Goal: Entertainment & Leisure: Consume media (video, audio)

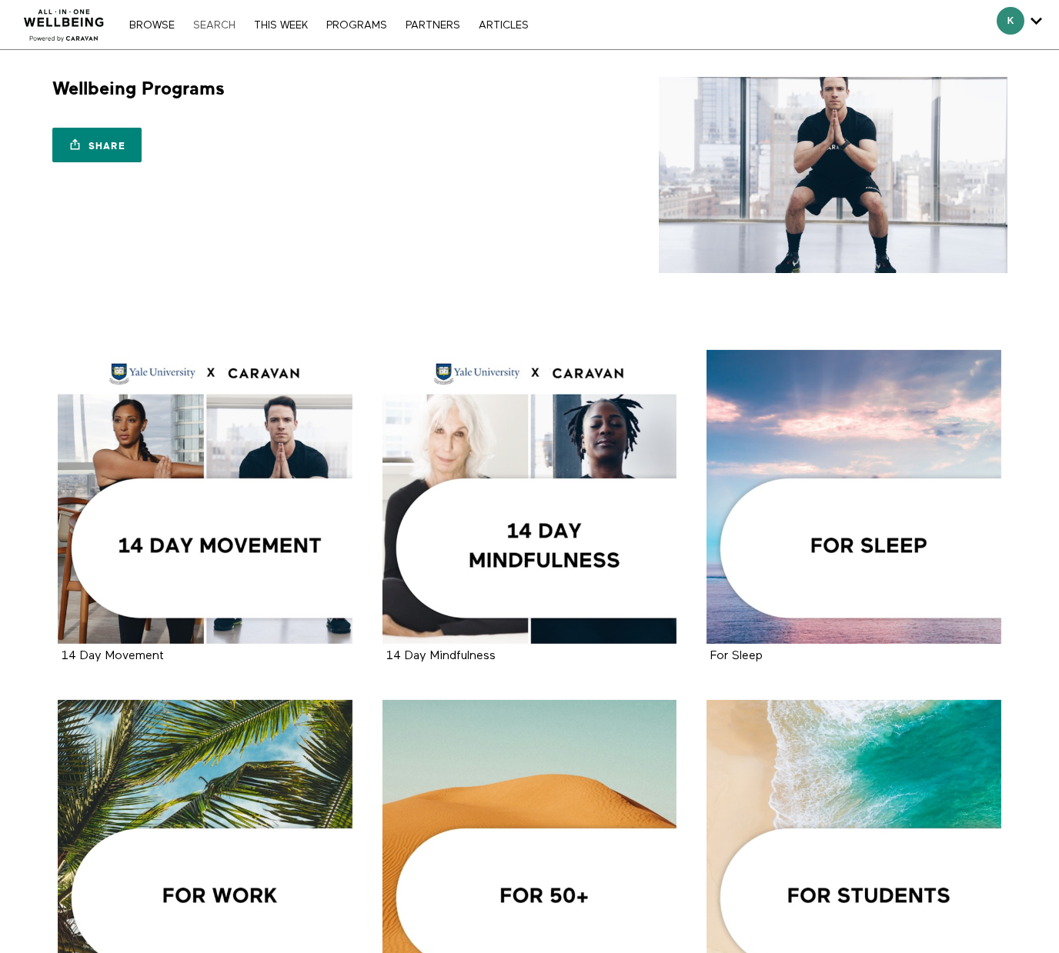
click at [212, 24] on link "Search" at bounding box center [214, 25] width 58 height 11
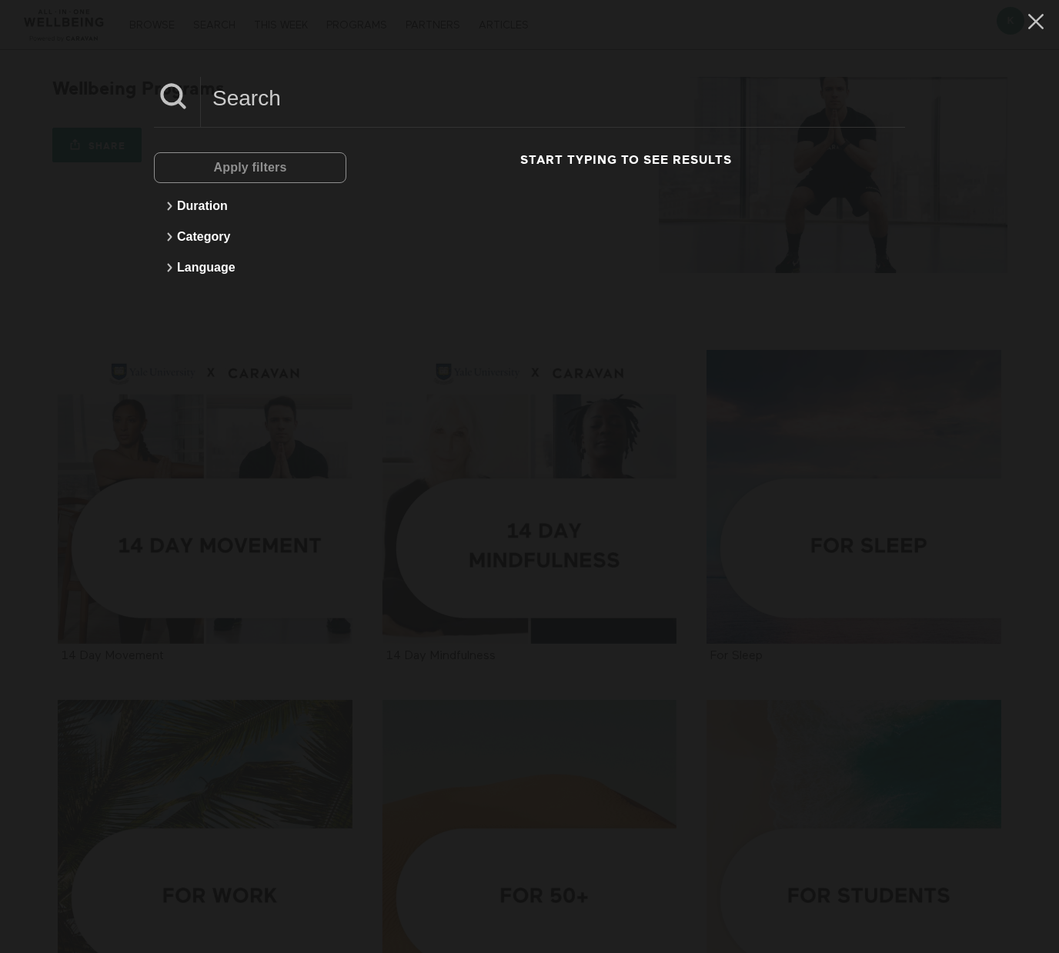
click at [270, 105] on input at bounding box center [553, 98] width 704 height 42
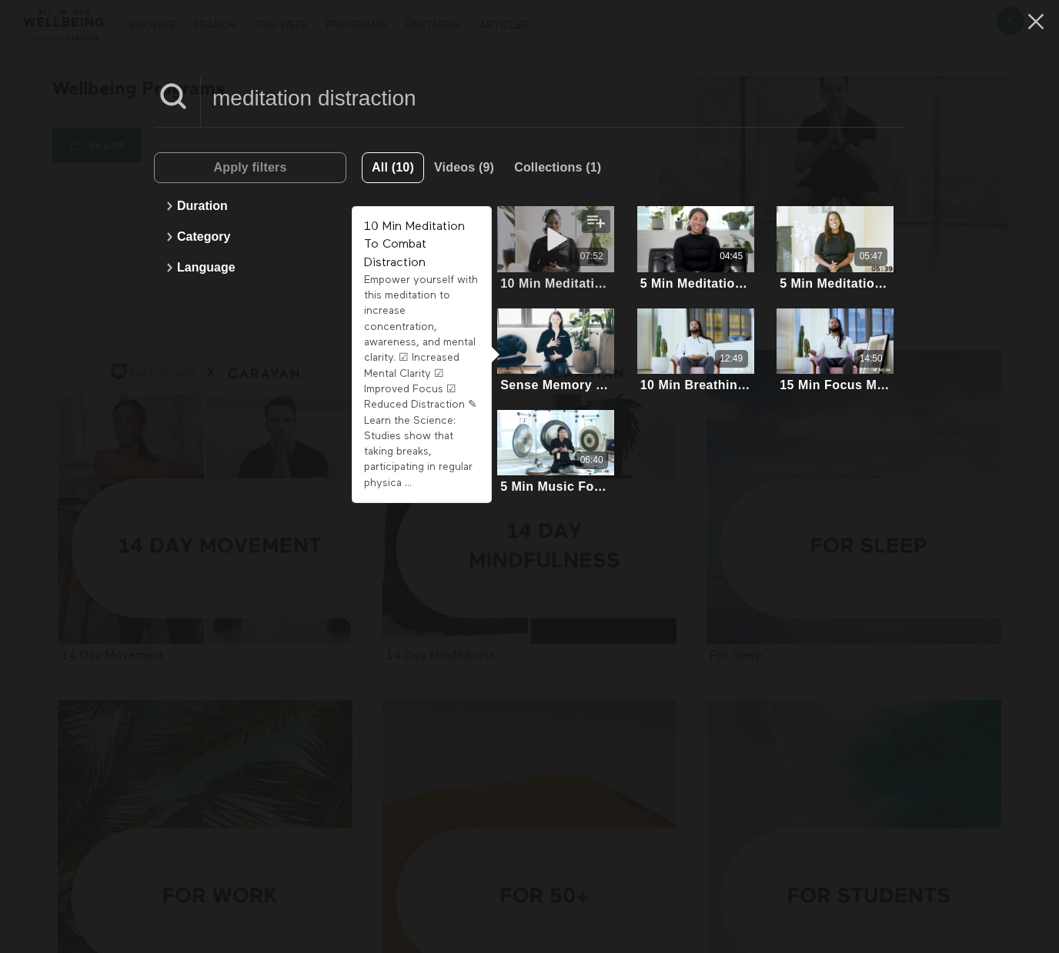
type input "meditation distraction"
click at [562, 237] on icon at bounding box center [555, 238] width 46 height 27
